Goal: Unclear: Browse casually

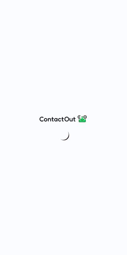
click at [10, 45] on div at bounding box center [63, 127] width 127 height 255
click at [119, 15] on div at bounding box center [63, 127] width 127 height 255
click at [119, 14] on div at bounding box center [63, 127] width 127 height 255
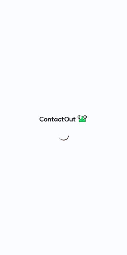
click at [119, 14] on div at bounding box center [63, 127] width 127 height 255
click at [119, 12] on div at bounding box center [63, 127] width 127 height 255
click at [86, 94] on div at bounding box center [63, 127] width 127 height 255
